Goal: Communication & Community: Participate in discussion

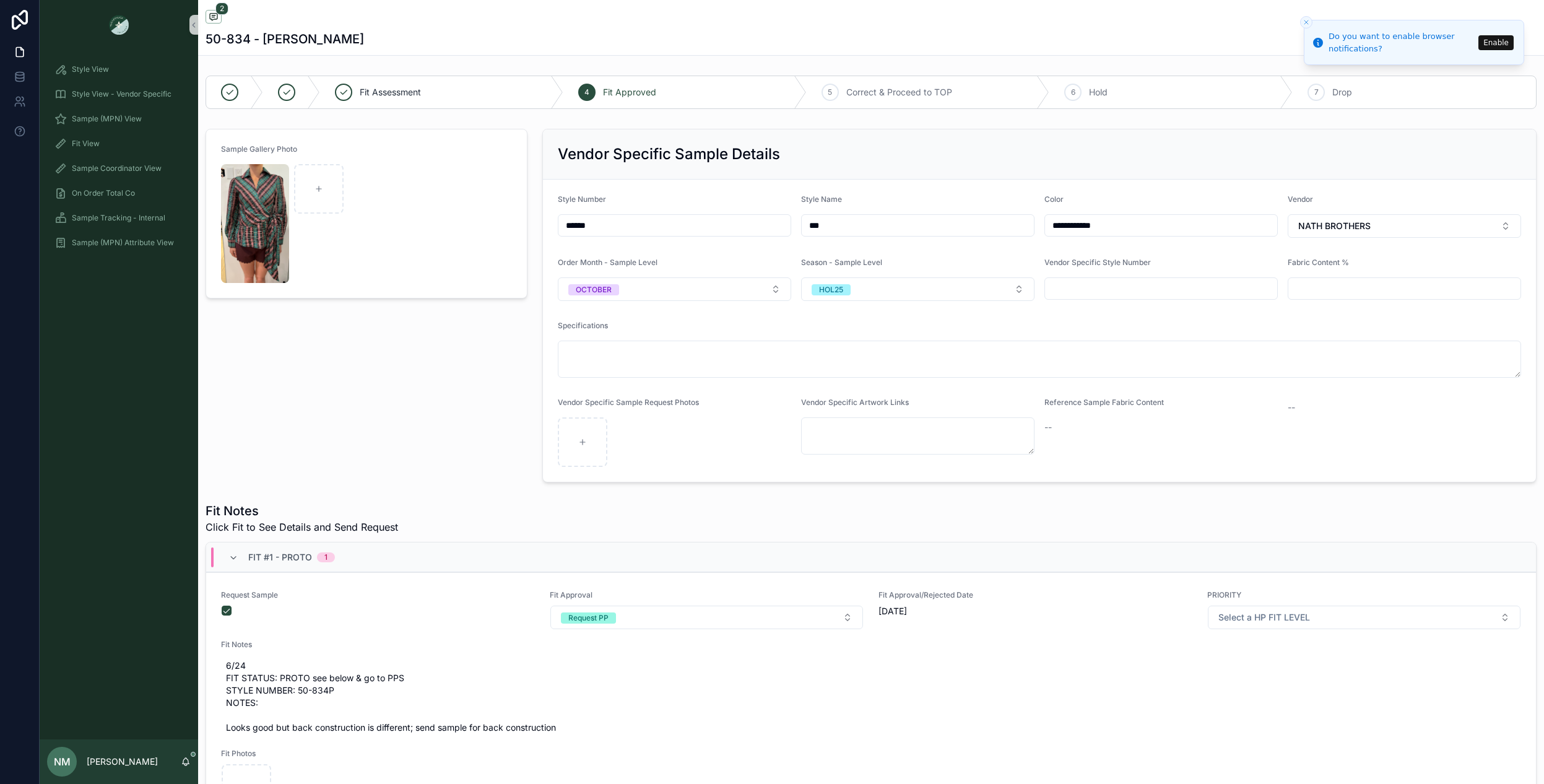
scroll to position [423, 0]
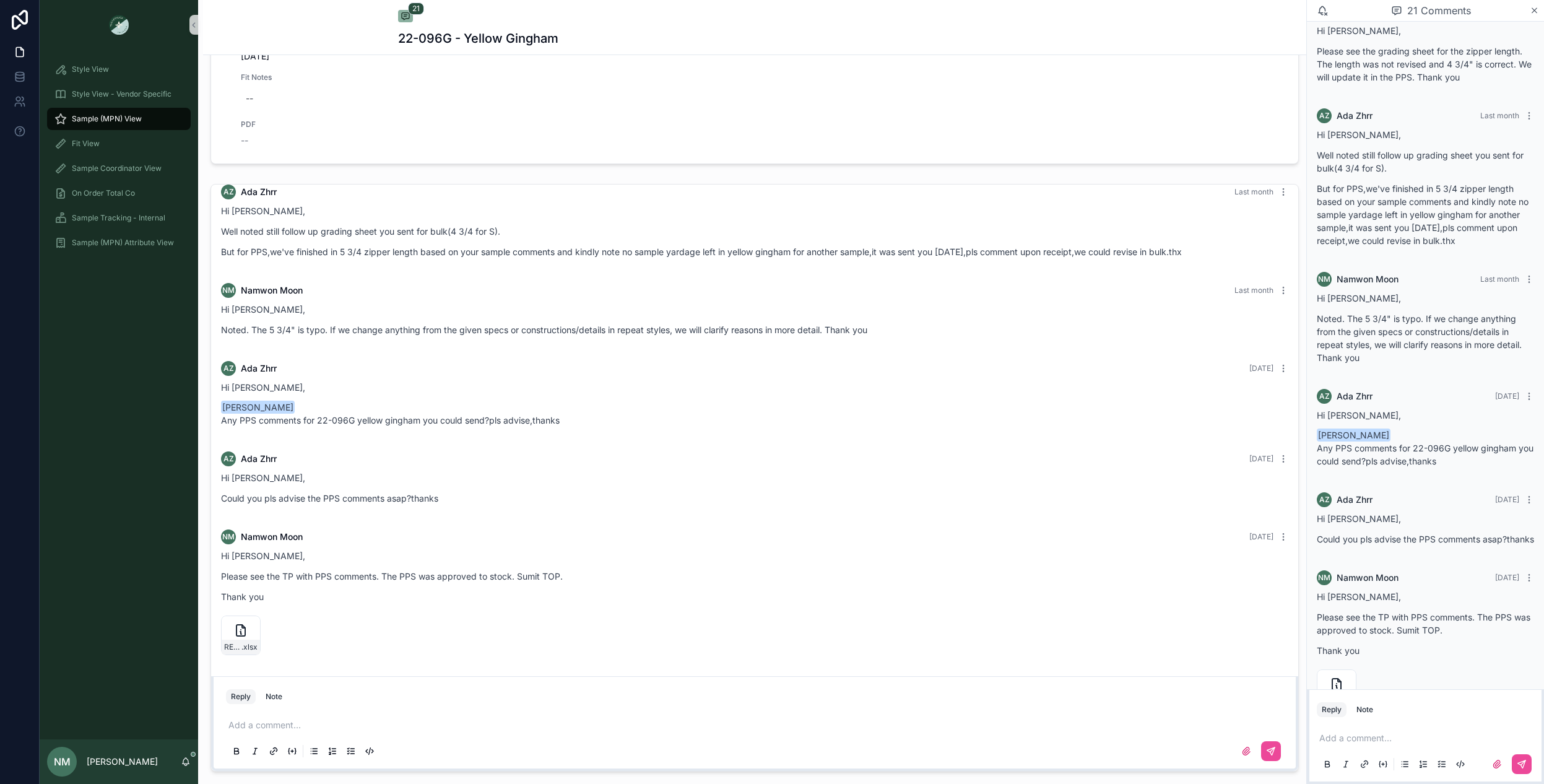
scroll to position [929, 0]
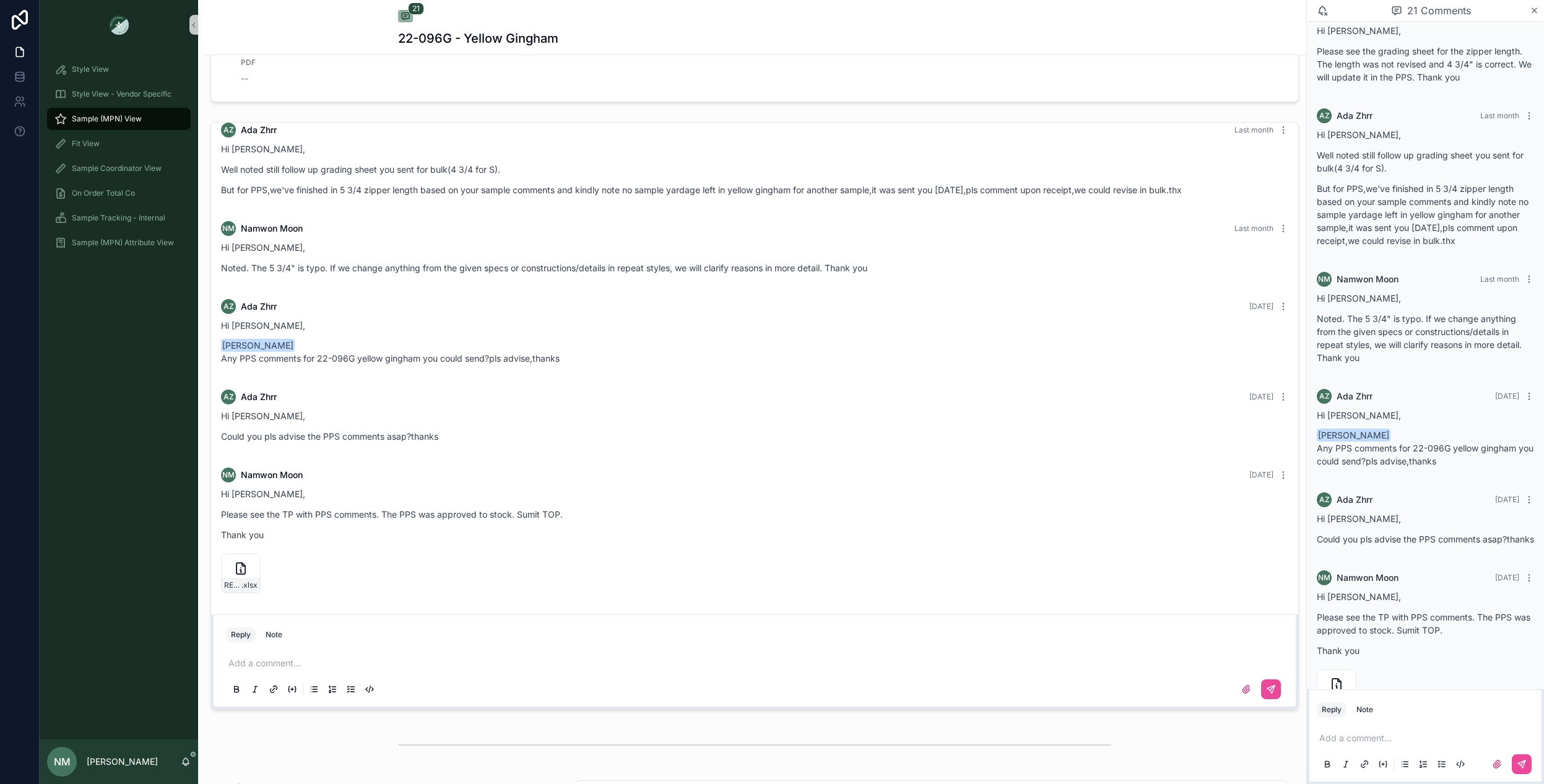
click at [241, 632] on button "Reply" at bounding box center [241, 634] width 29 height 15
click at [290, 662] on p "scrollable content" at bounding box center [757, 663] width 1058 height 12
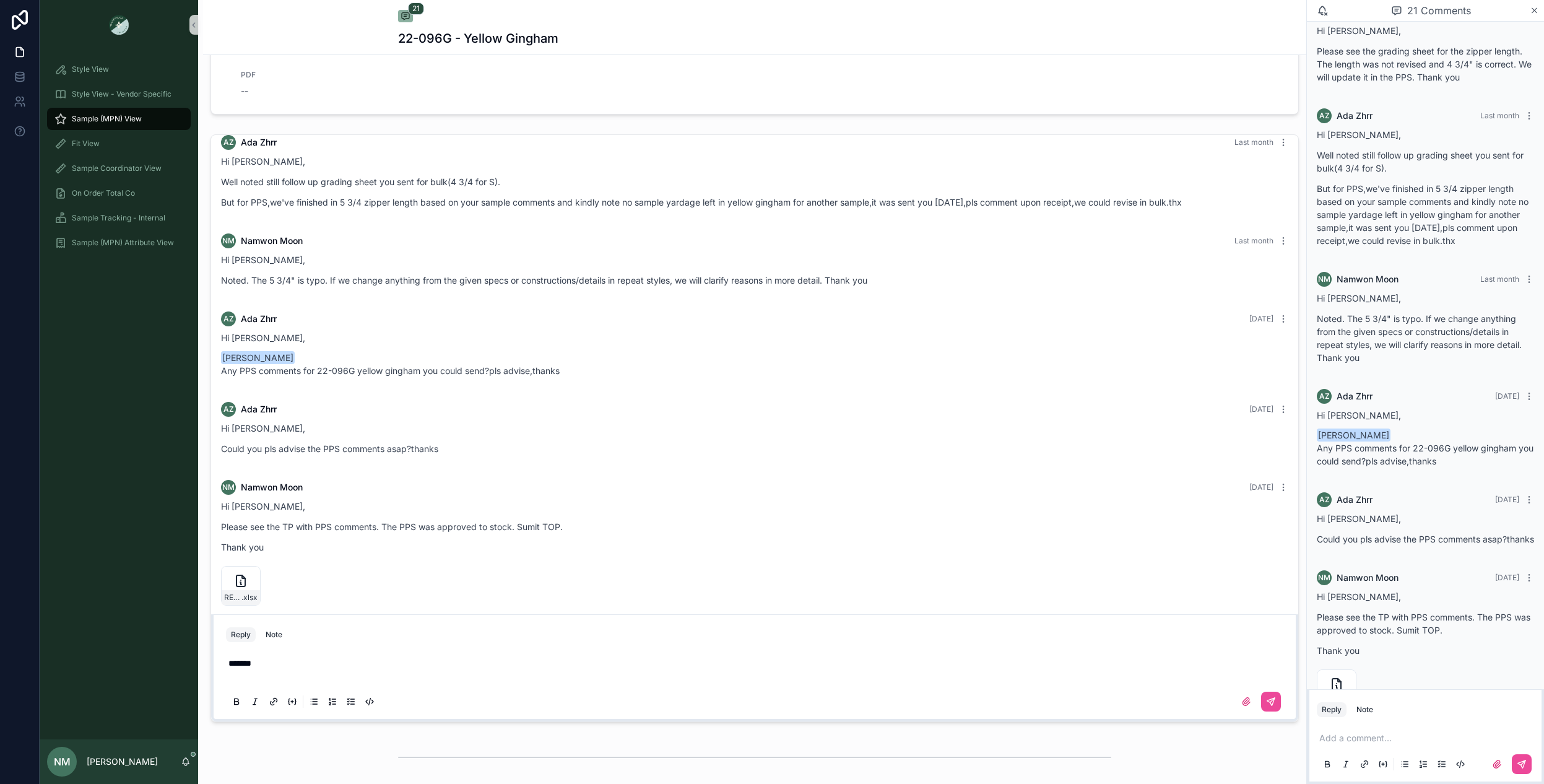
scroll to position [903, 0]
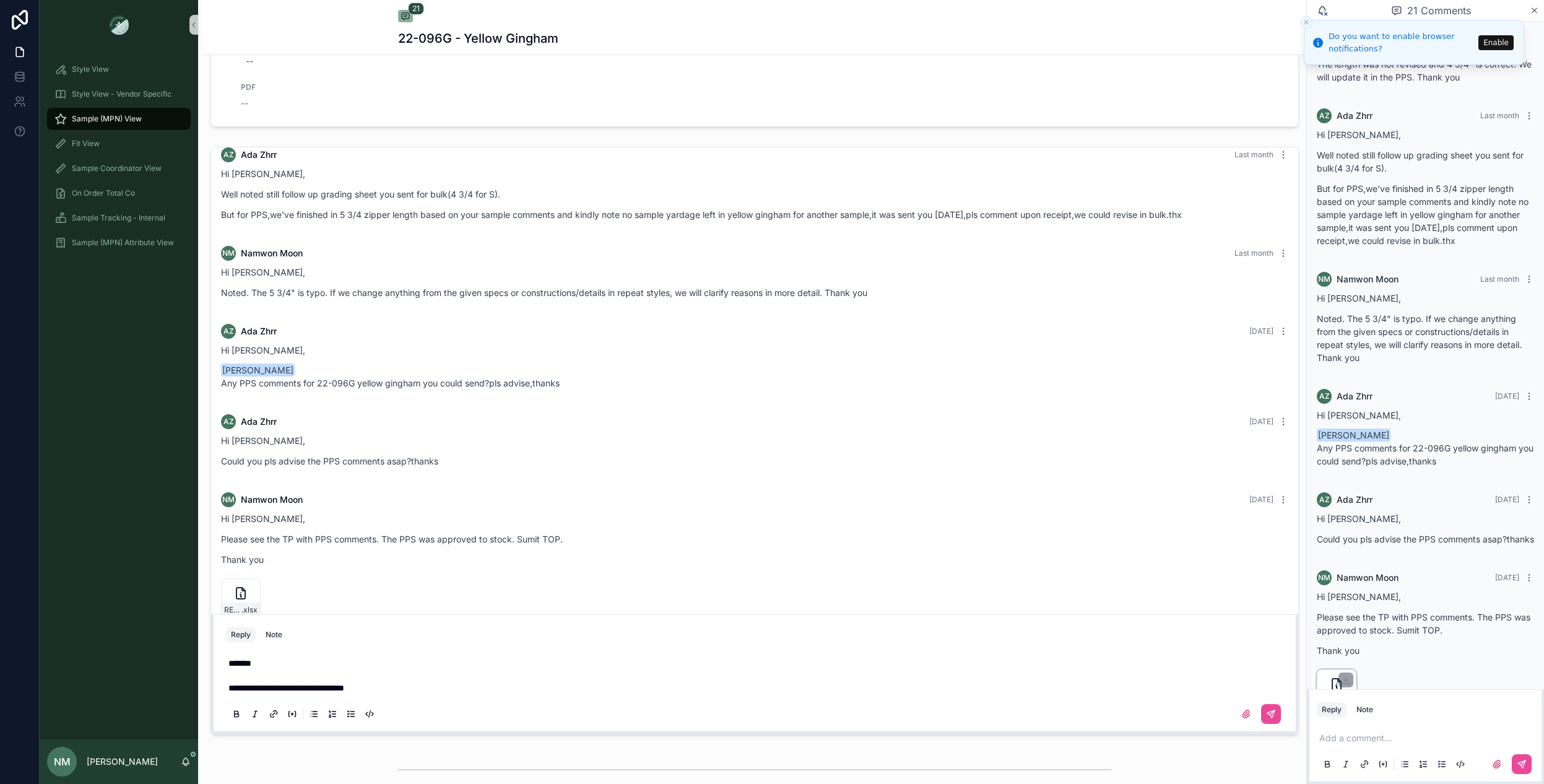
click at [1354, 669] on div "RESORT-26-TN#22-096G-Gingham_PPS-App_9.5.25 .xlsx" at bounding box center [1337, 689] width 40 height 40
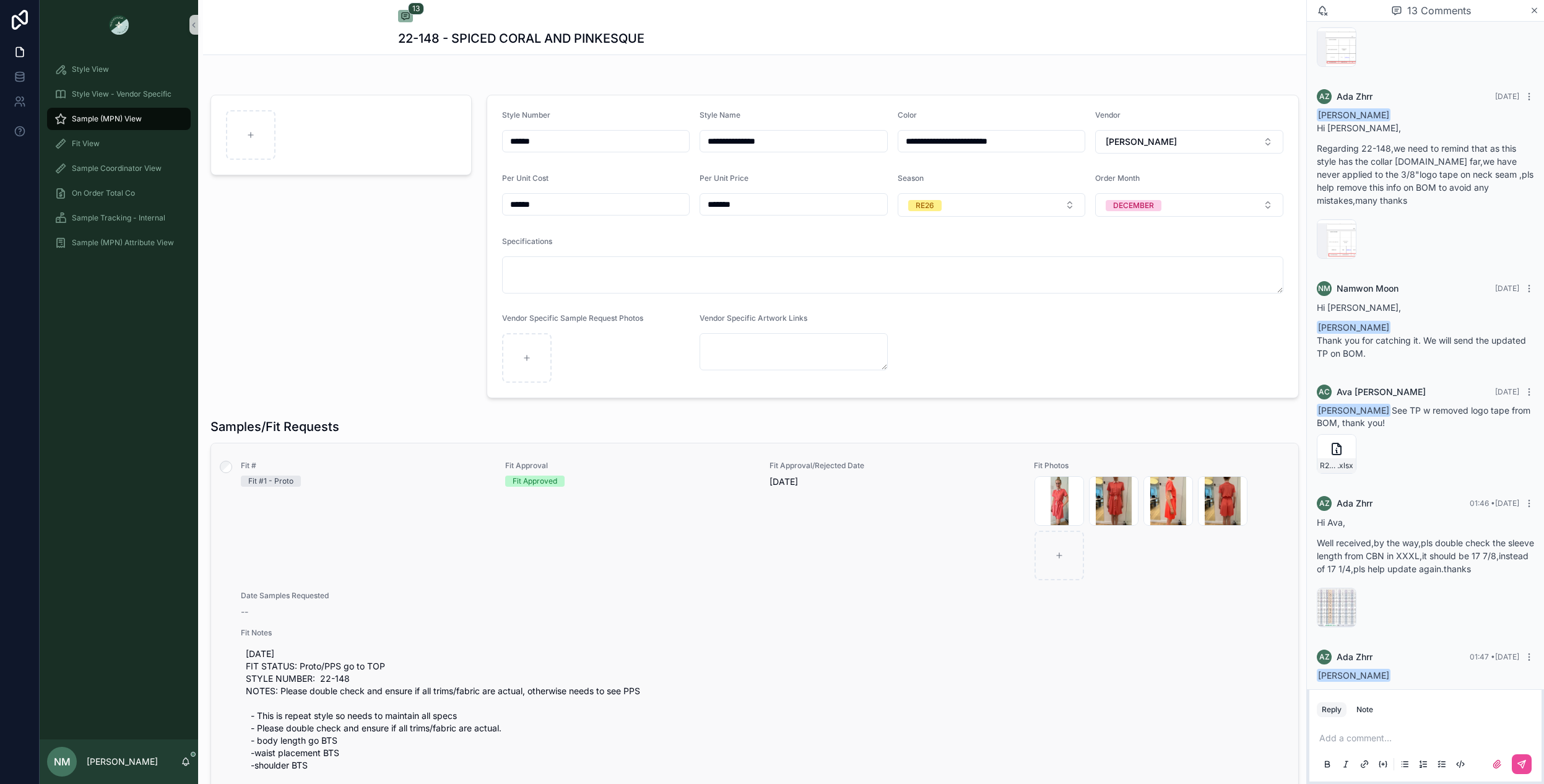
scroll to position [1070, 0]
click at [1343, 604] on div "image .png" at bounding box center [1337, 603] width 40 height 40
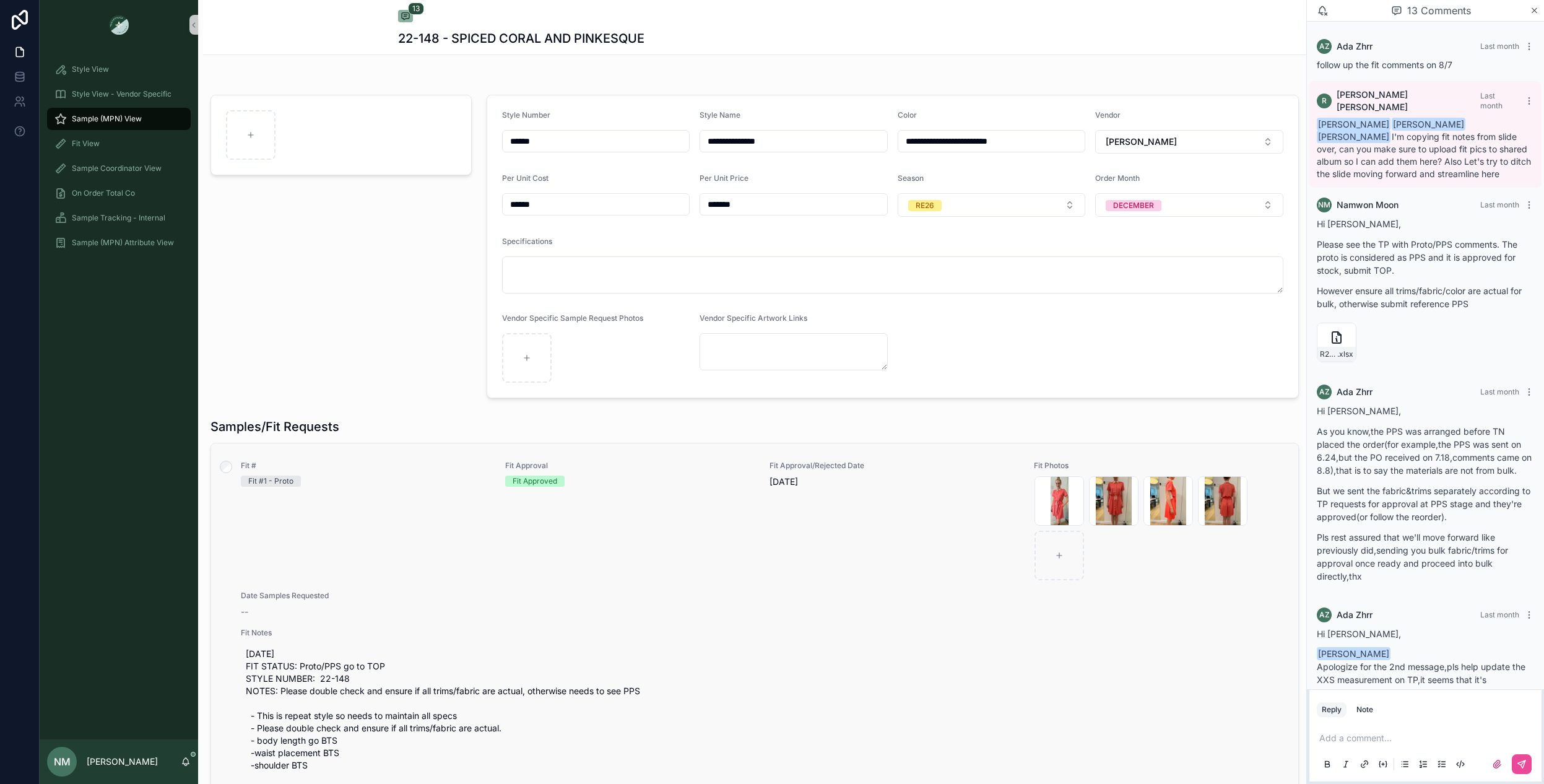
scroll to position [1078, 0]
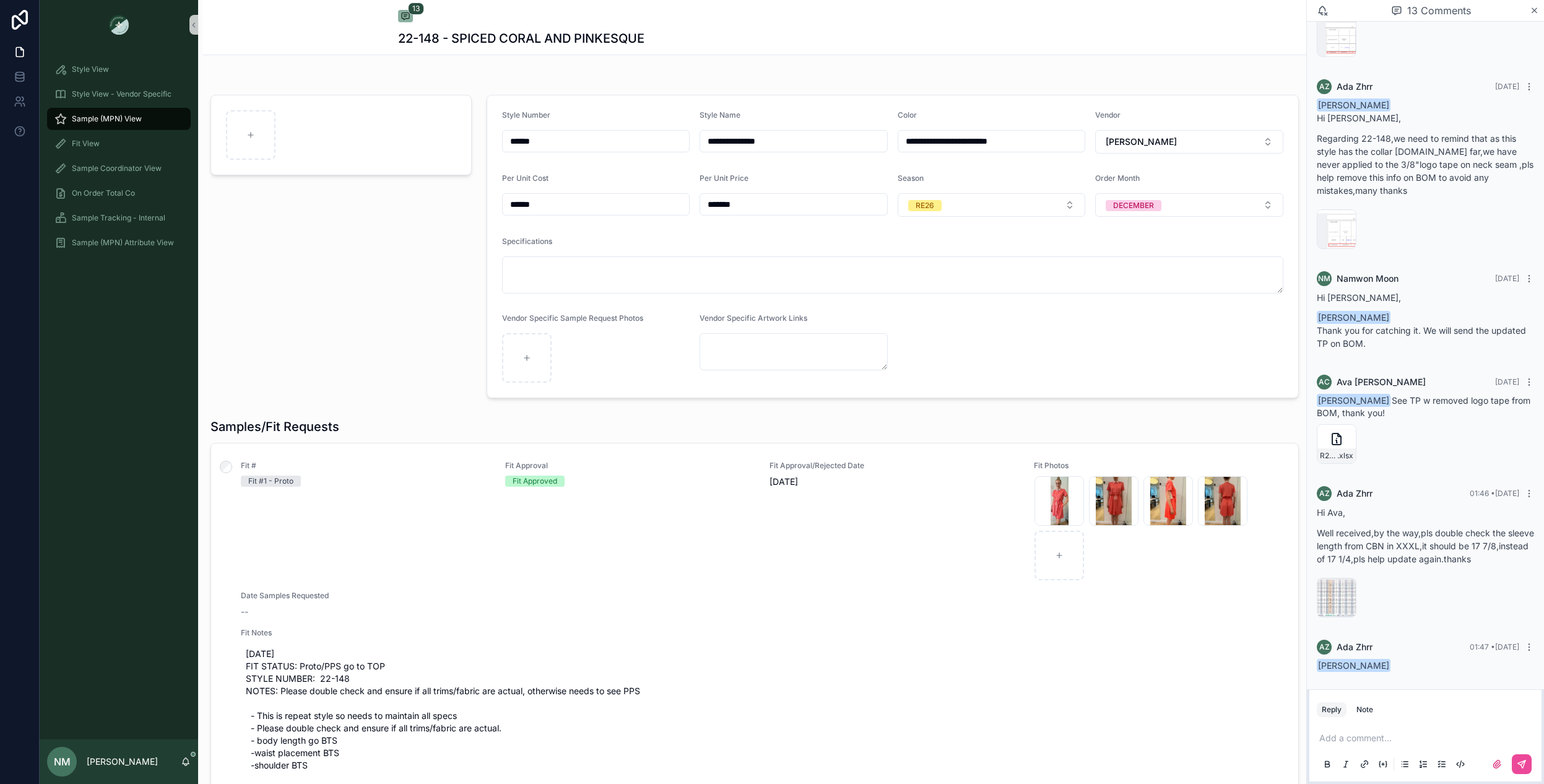
click at [1322, 712] on button "Reply" at bounding box center [1332, 709] width 29 height 15
click at [1336, 710] on button "Reply" at bounding box center [1332, 709] width 29 height 15
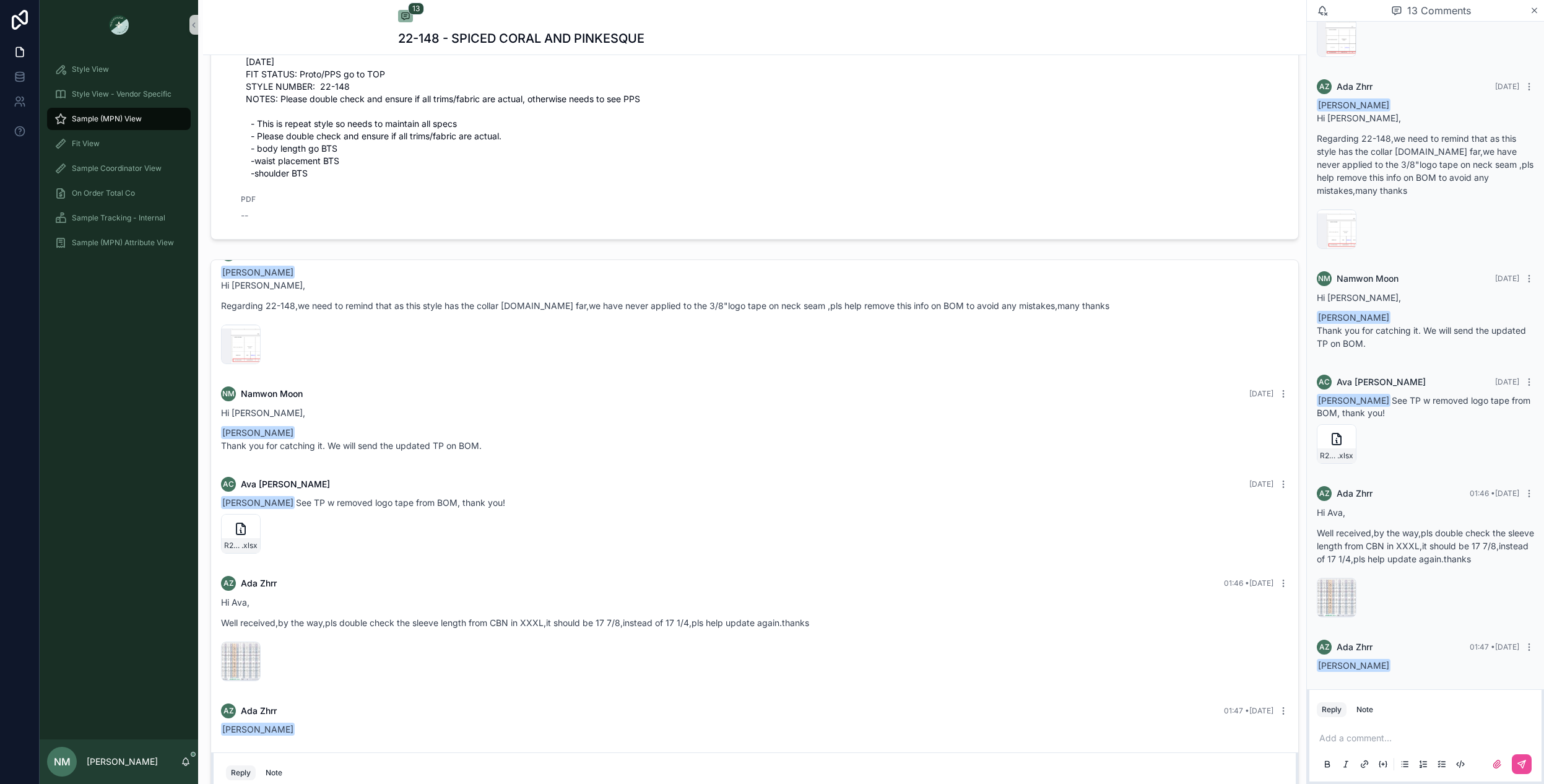
scroll to position [742, 0]
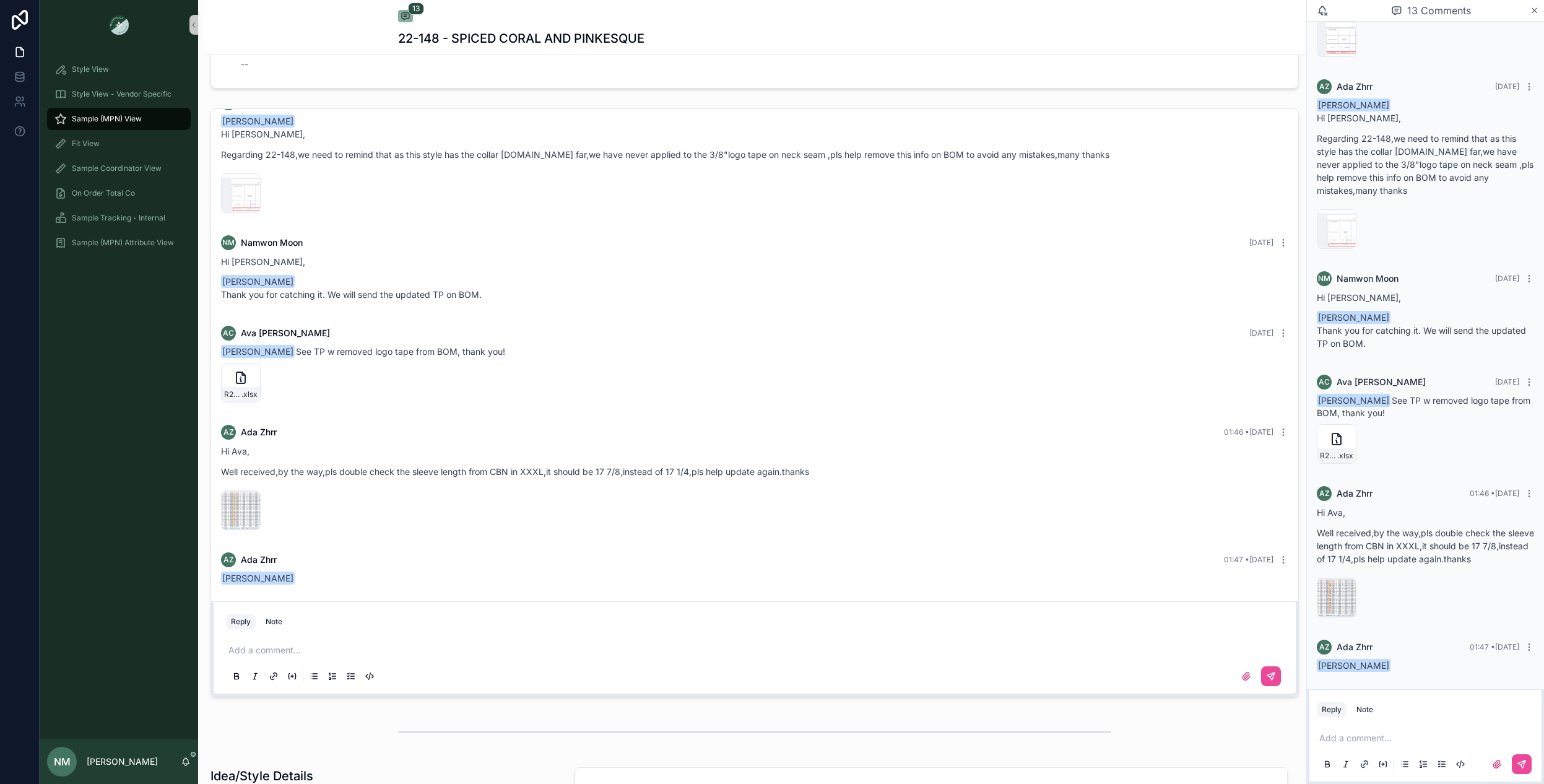
click at [260, 656] on p "scrollable content" at bounding box center [757, 650] width 1058 height 12
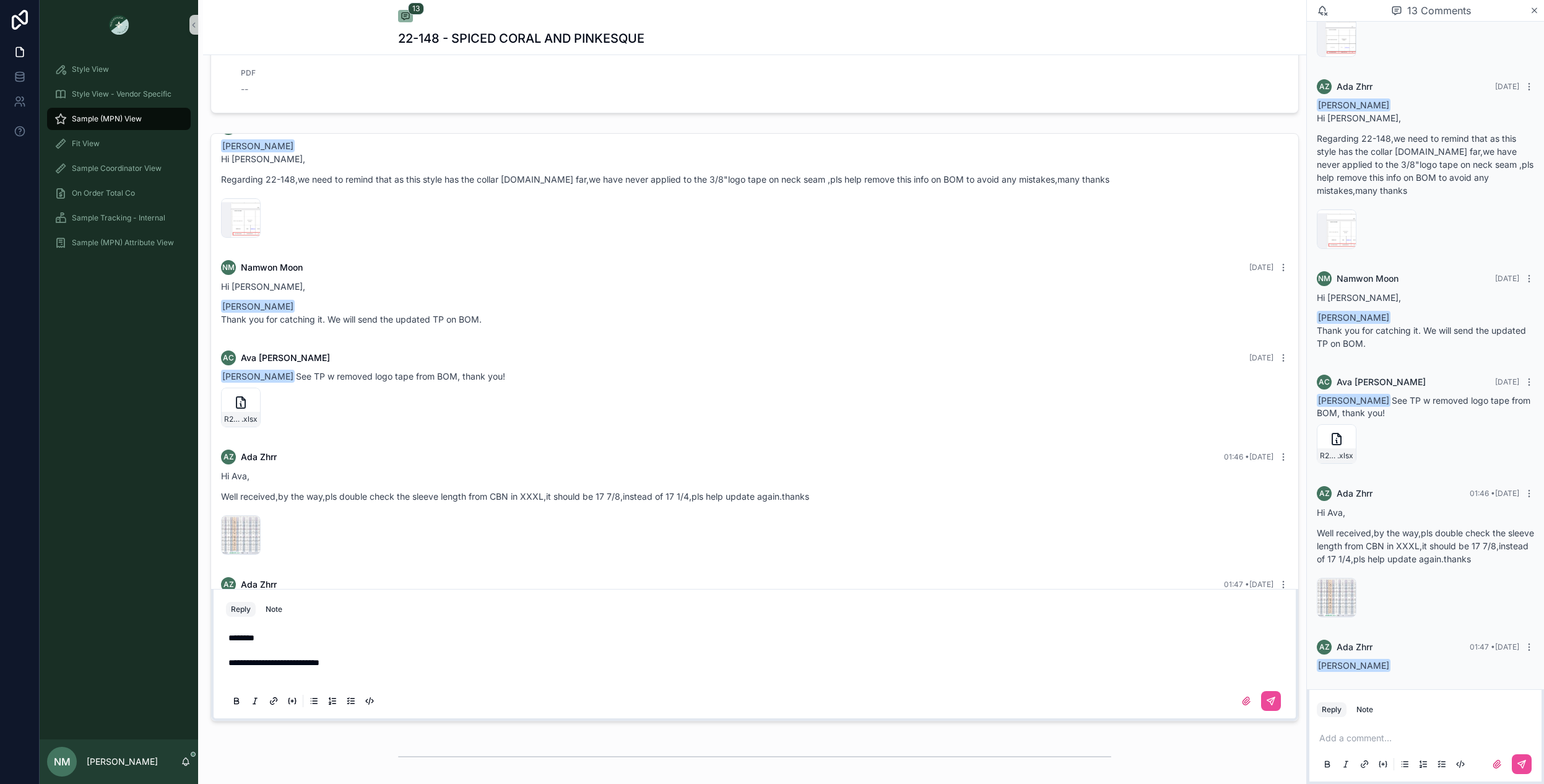
scroll to position [706, 0]
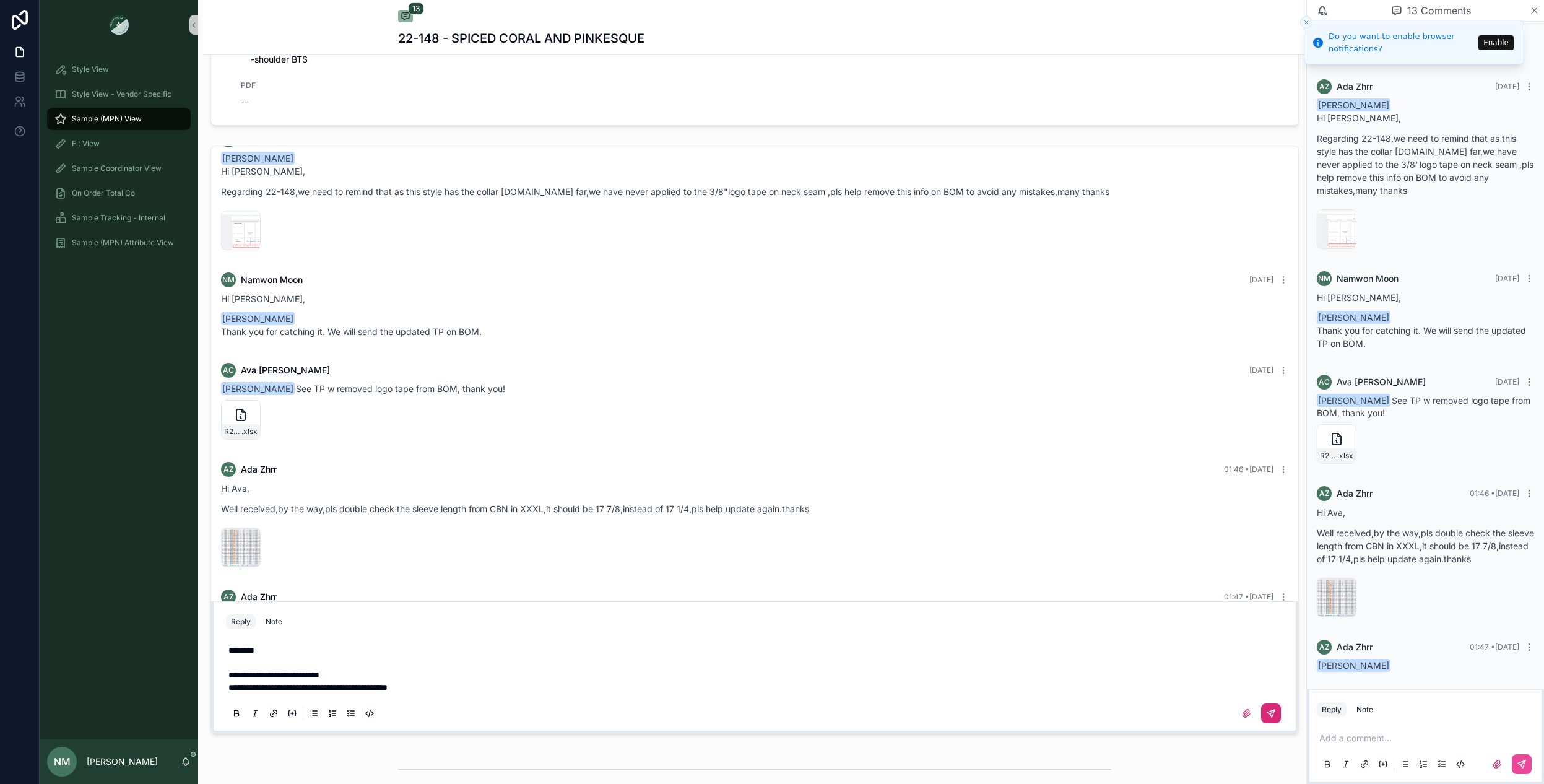
click at [1267, 717] on icon "scrollable content" at bounding box center [1271, 713] width 8 height 8
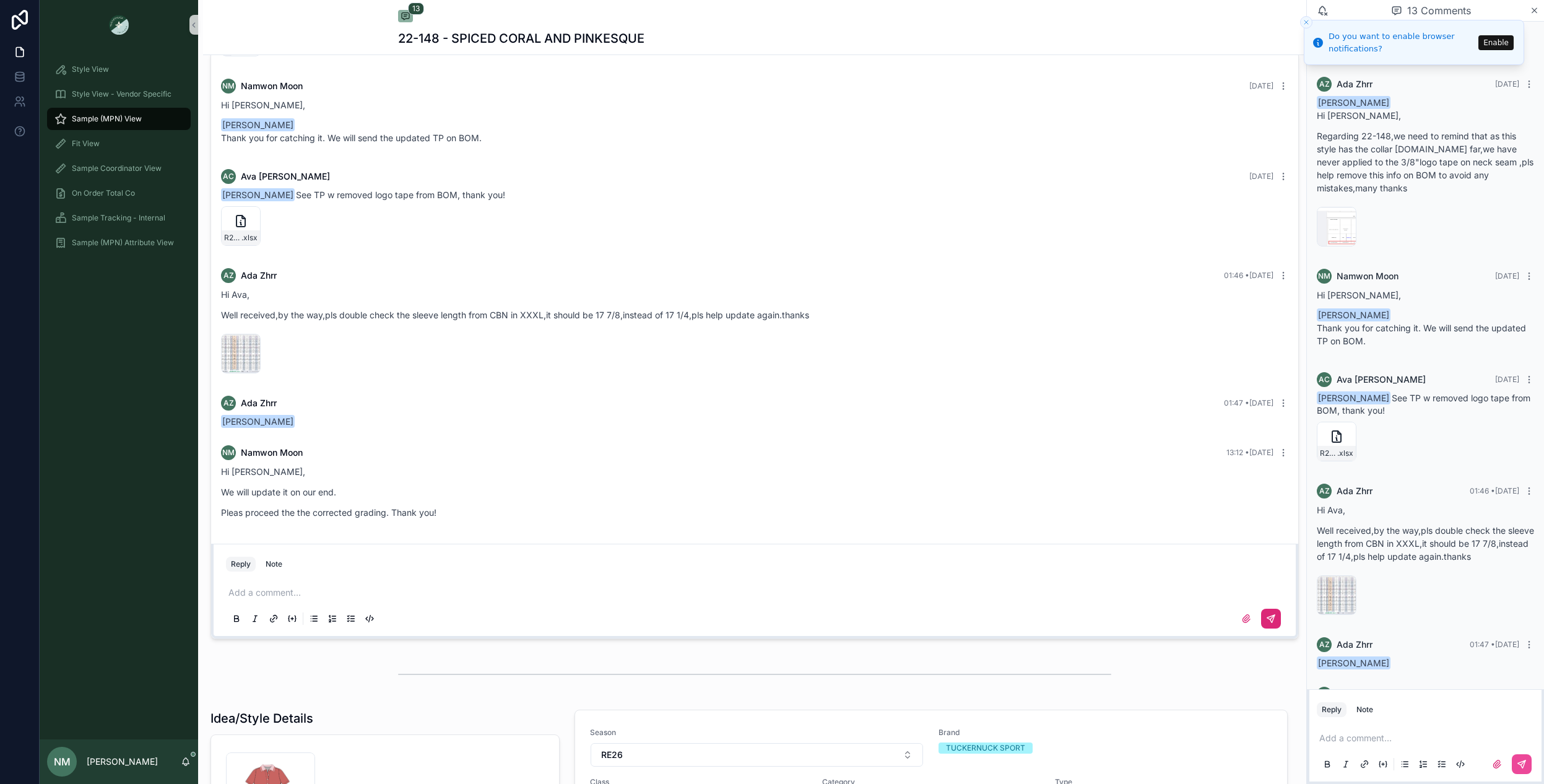
scroll to position [891, 0]
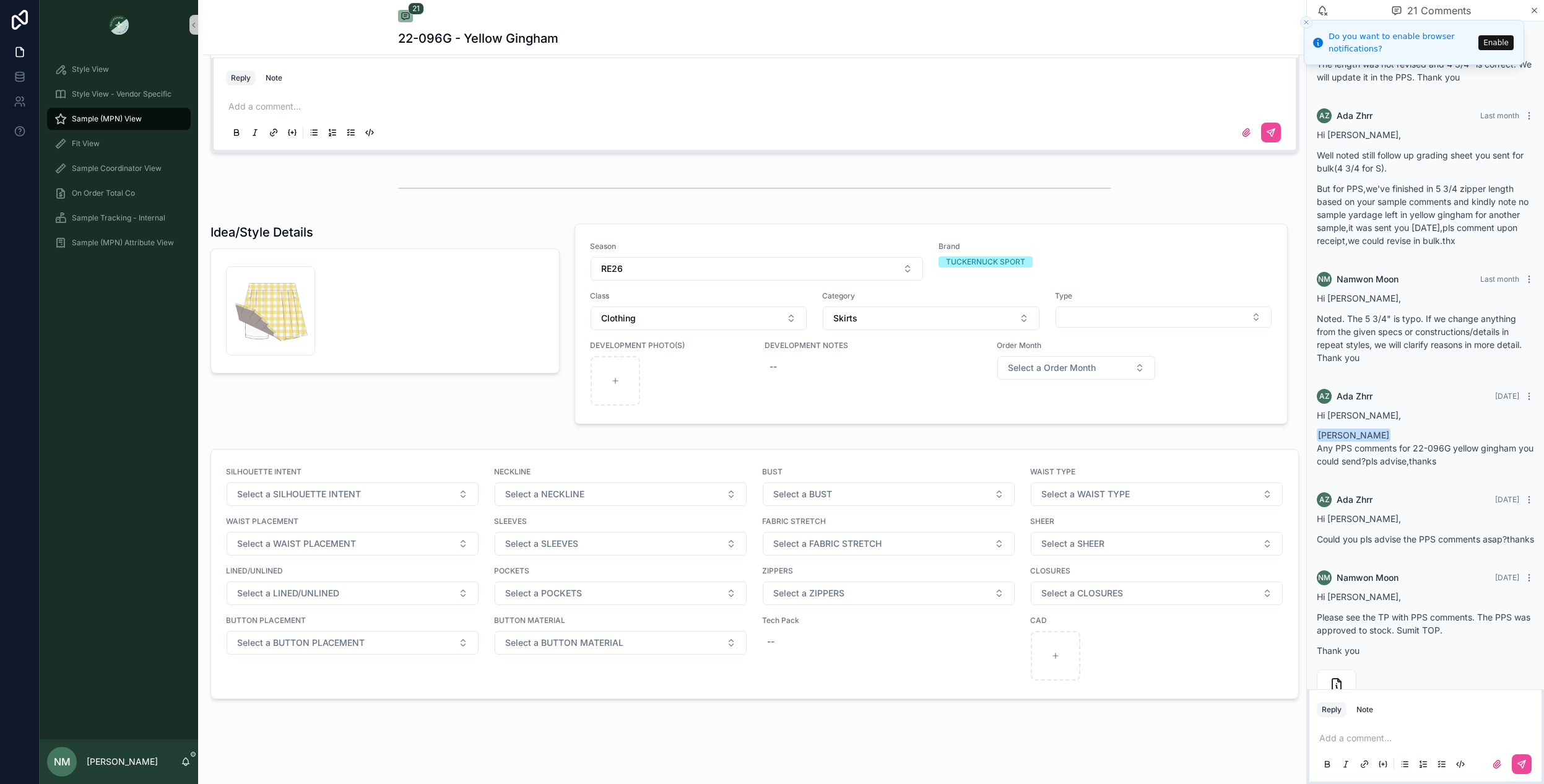
scroll to position [1486, 0]
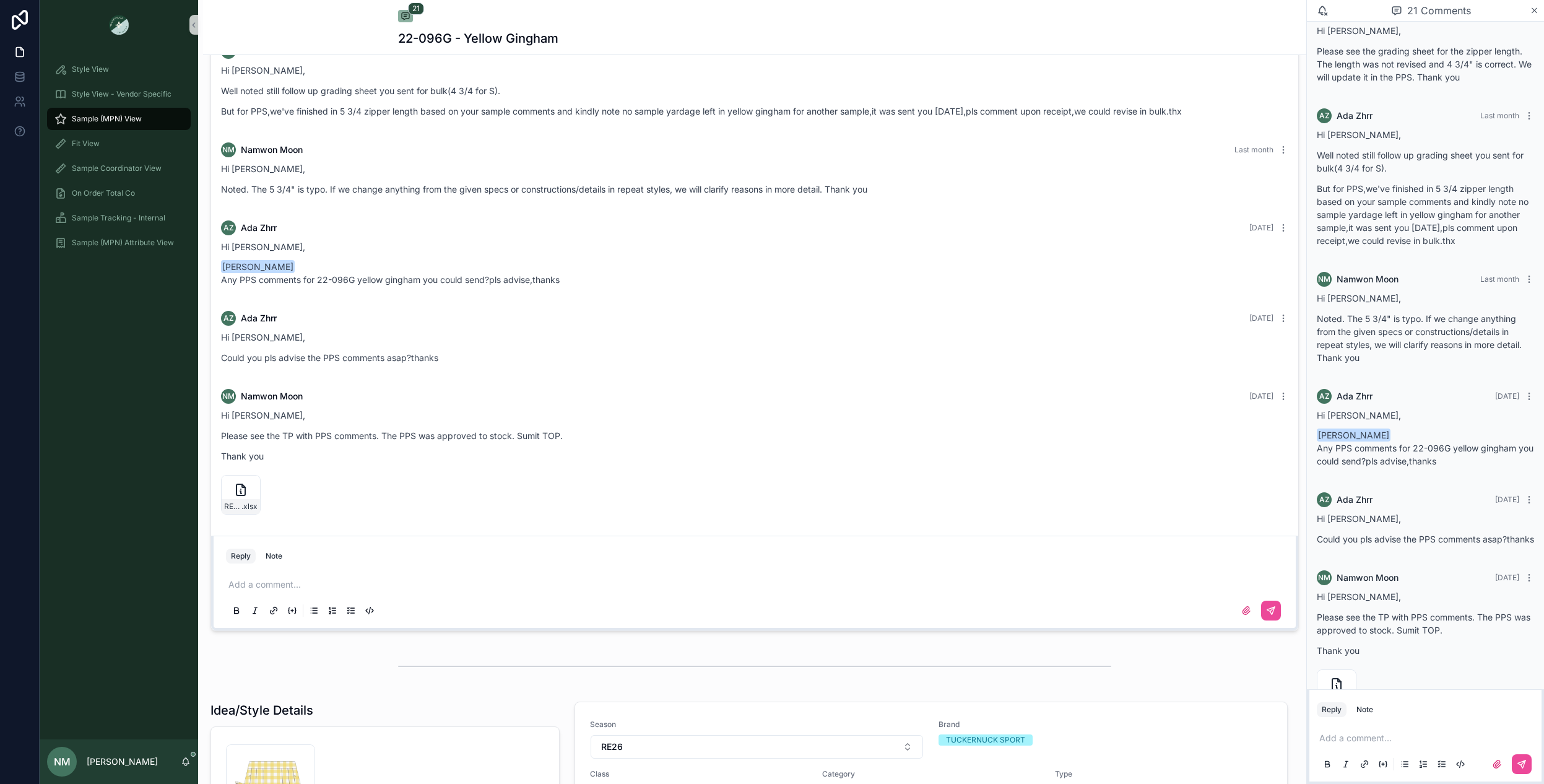
scroll to position [1052, 0]
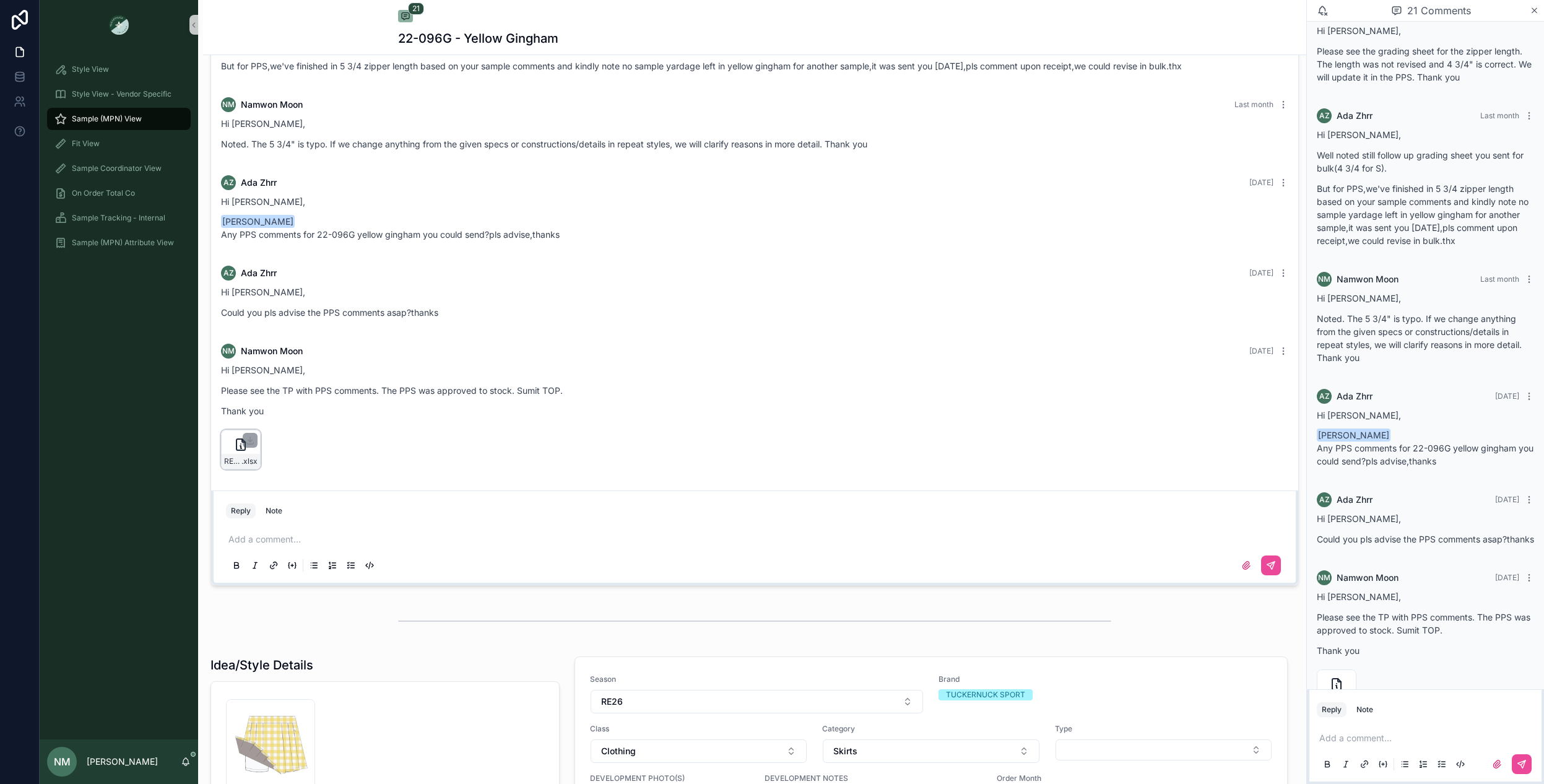
click at [248, 433] on div "scrollable content" at bounding box center [249, 440] width 15 height 15
click at [251, 440] on icon "scrollable content" at bounding box center [249, 440] width 10 height 10
